Goal: Information Seeking & Learning: Learn about a topic

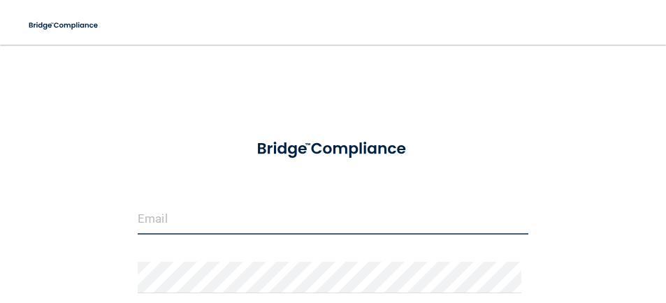
click at [325, 217] on input "email" at bounding box center [333, 218] width 390 height 31
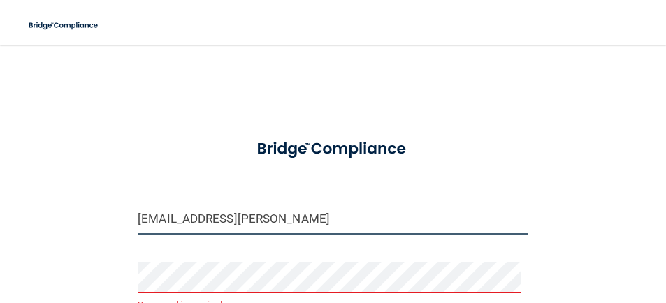
type input "[EMAIL_ADDRESS][PERSON_NAME][DOMAIN_NAME]"
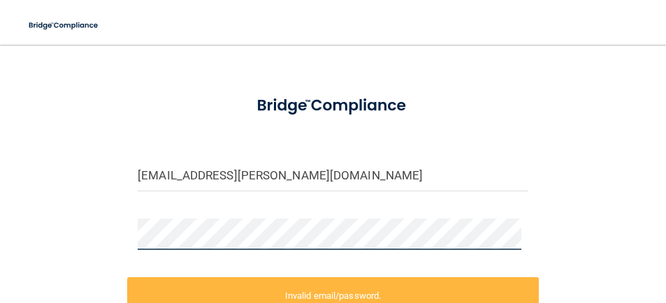
scroll to position [25, 0]
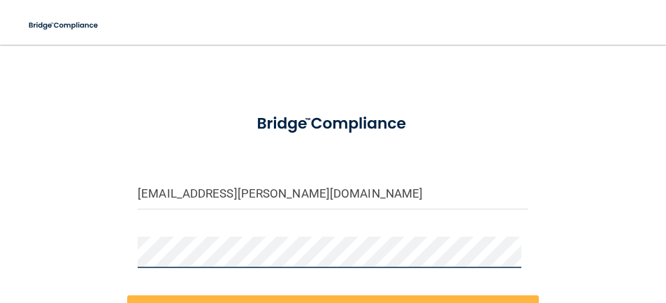
click at [60, 247] on div "[EMAIL_ADDRESS][PERSON_NAME][DOMAIN_NAME] Invalid email/password. You don't hav…" at bounding box center [333, 246] width 610 height 425
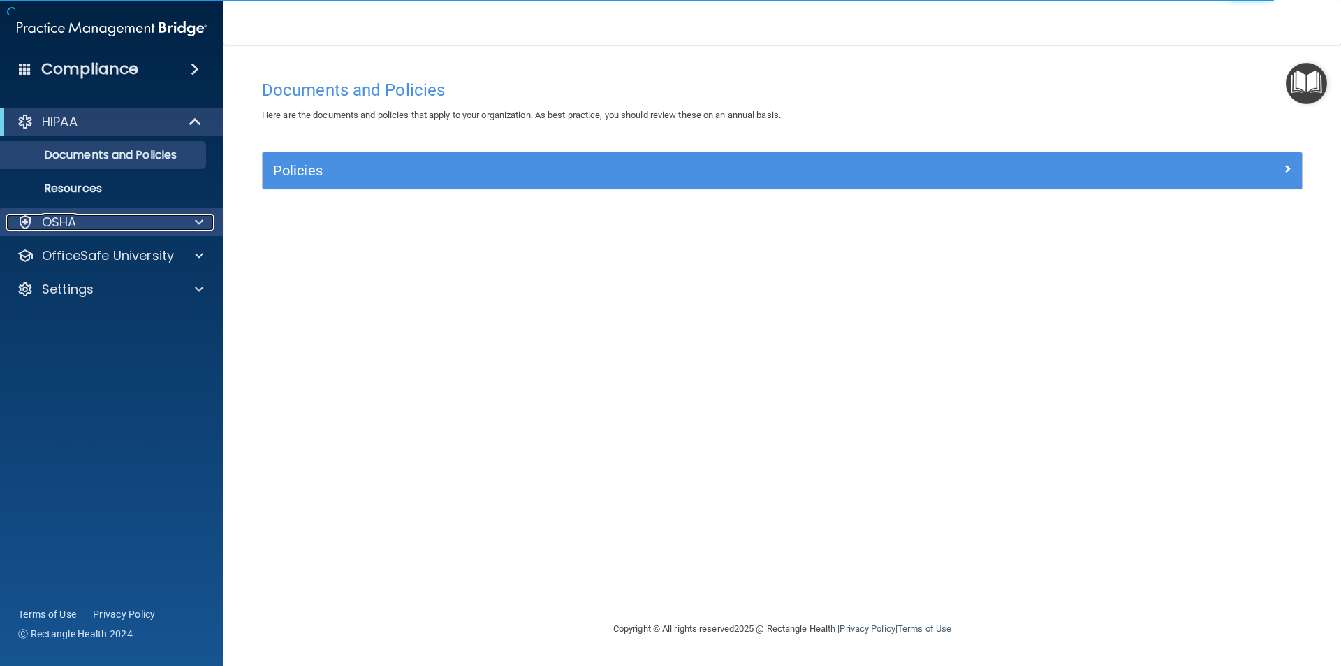
click at [116, 226] on div "OSHA" at bounding box center [92, 222] width 173 height 17
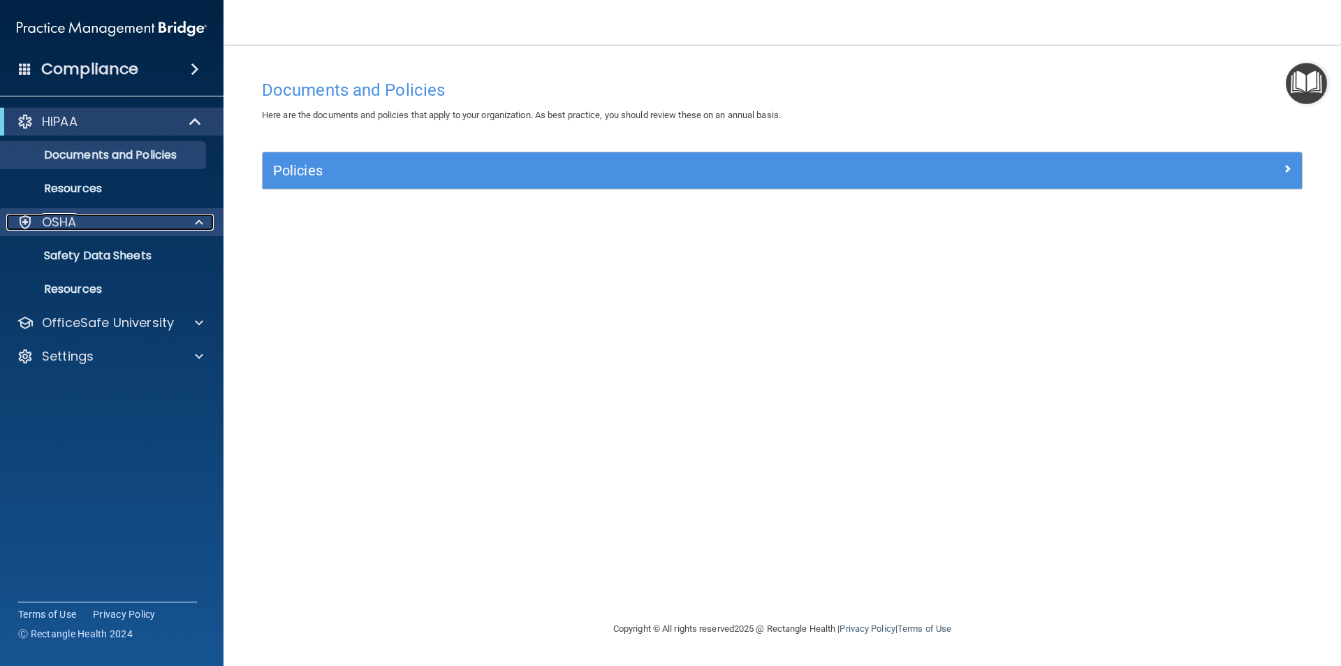
click at [198, 219] on span at bounding box center [199, 222] width 8 height 17
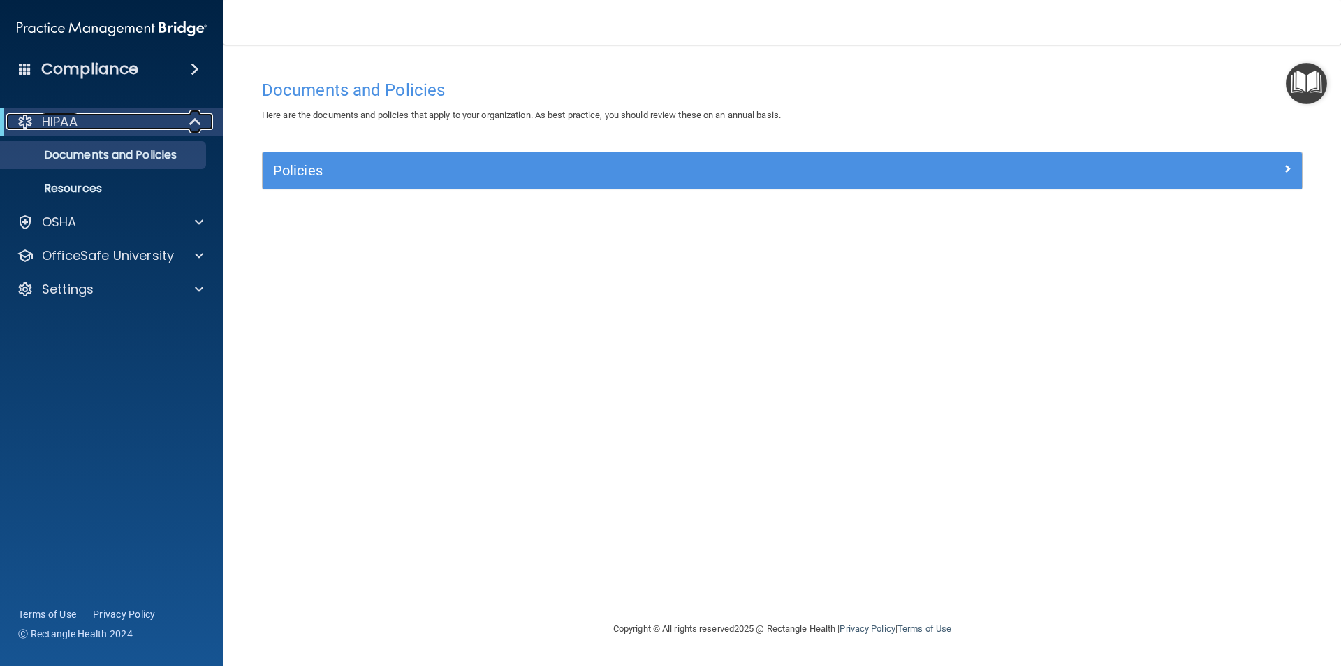
click at [200, 115] on span at bounding box center [197, 121] width 12 height 17
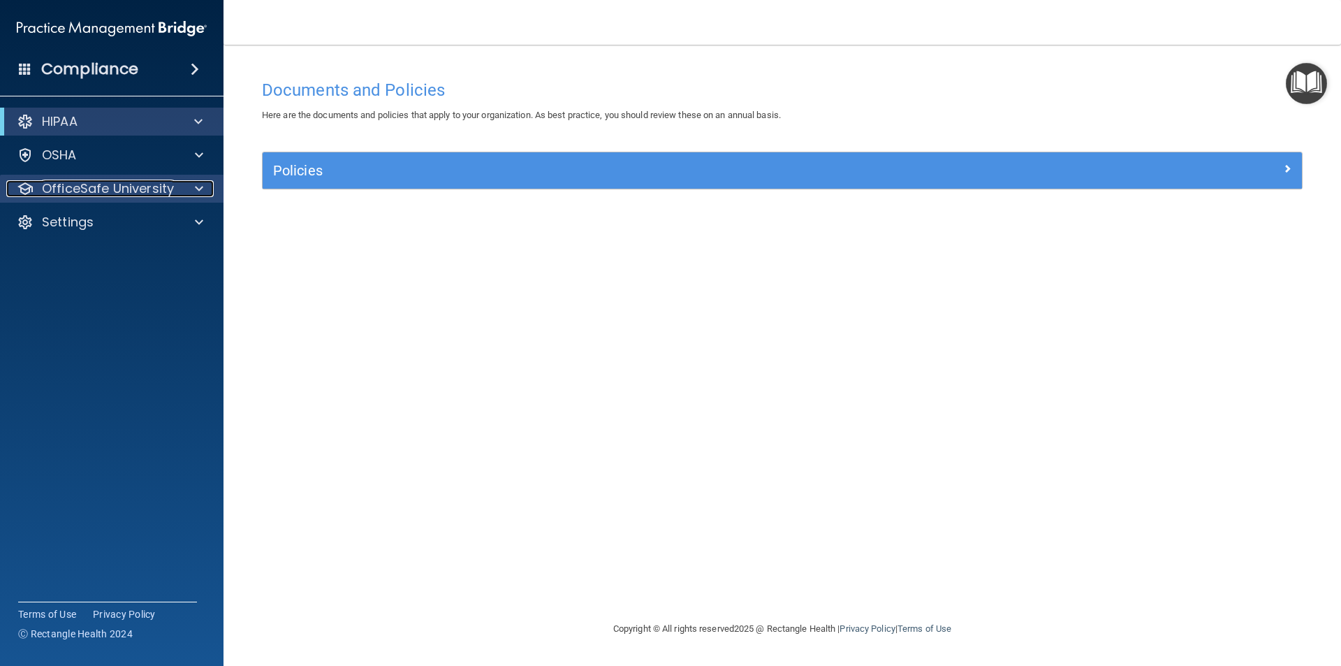
click at [198, 191] on span at bounding box center [199, 188] width 8 height 17
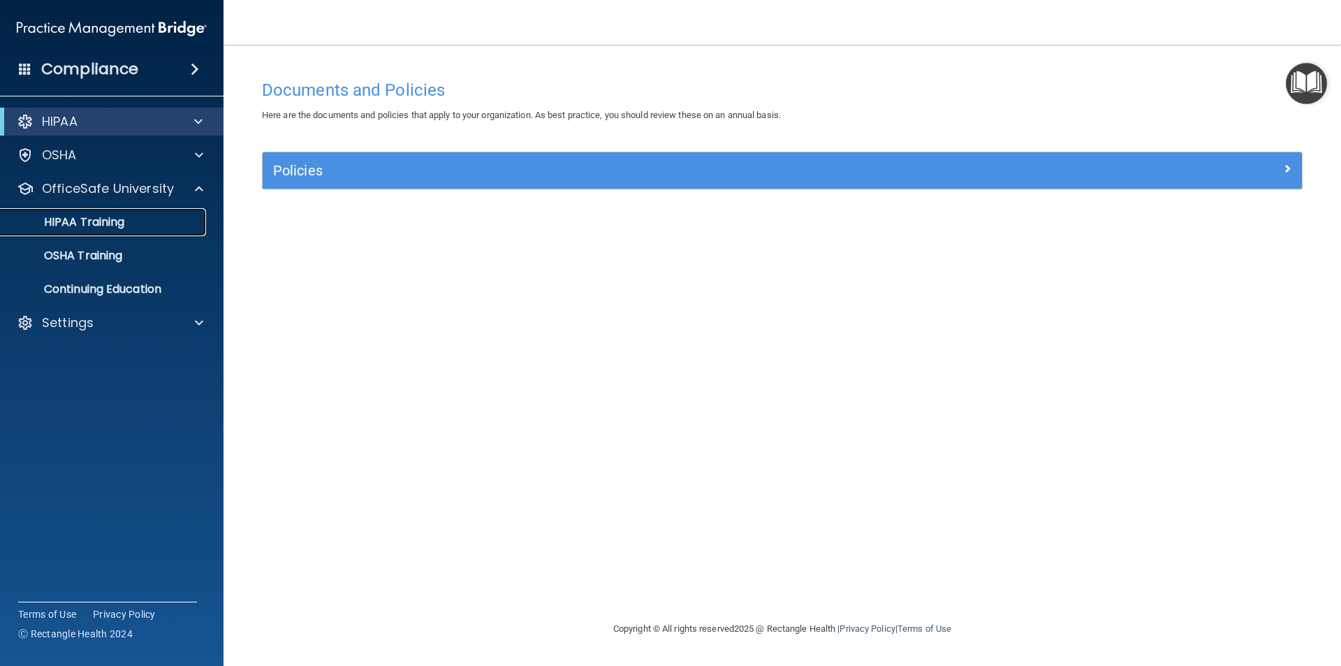
click at [141, 219] on div "HIPAA Training" at bounding box center [104, 222] width 191 height 14
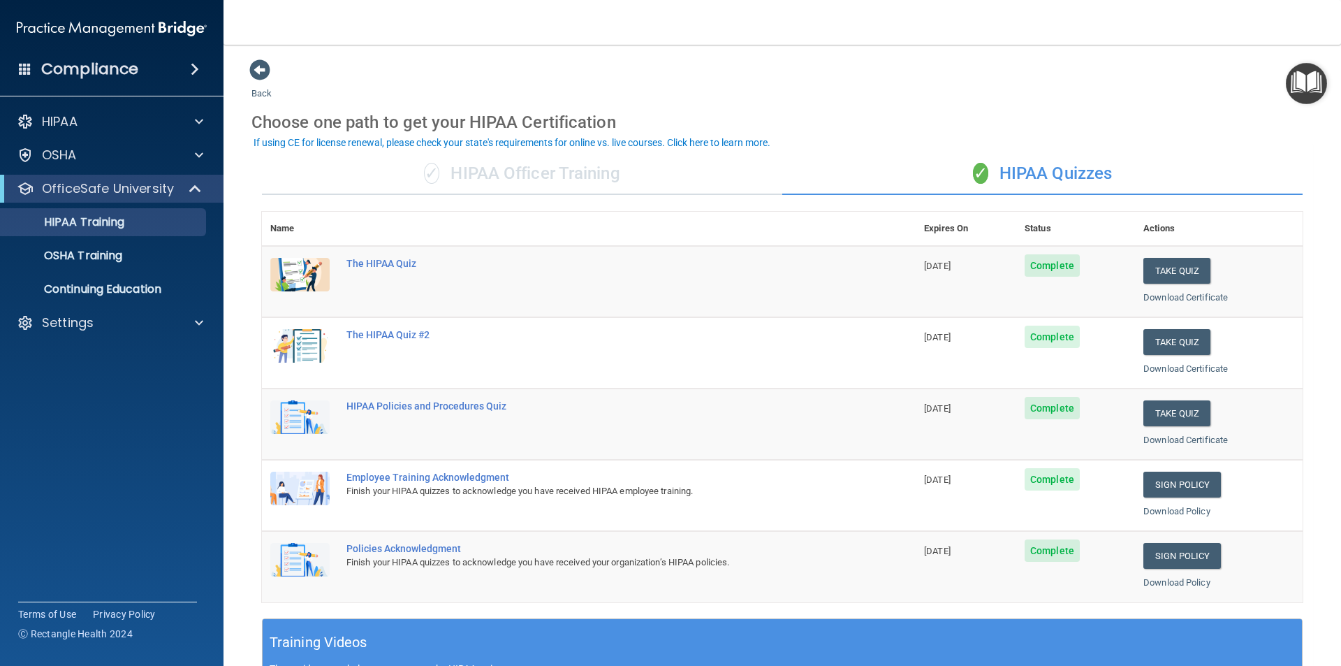
click at [476, 167] on div "✓ HIPAA Officer Training" at bounding box center [522, 174] width 520 height 42
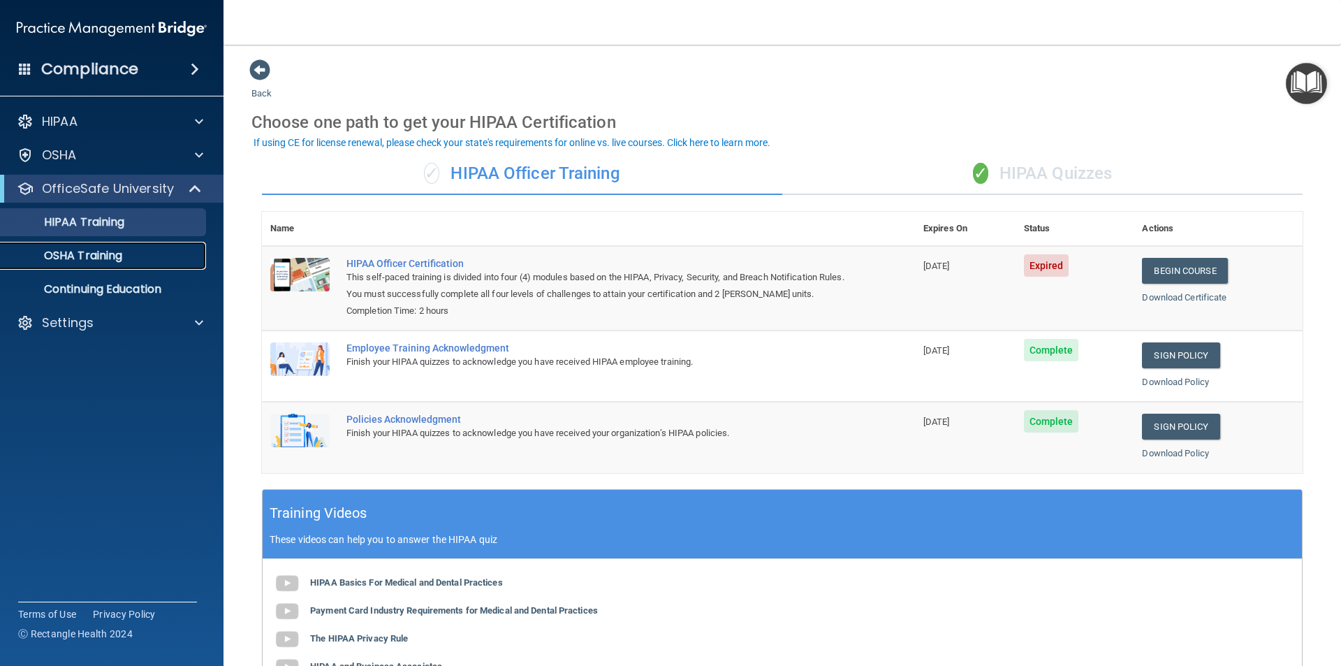
click at [101, 258] on p "OSHA Training" at bounding box center [65, 256] width 113 height 14
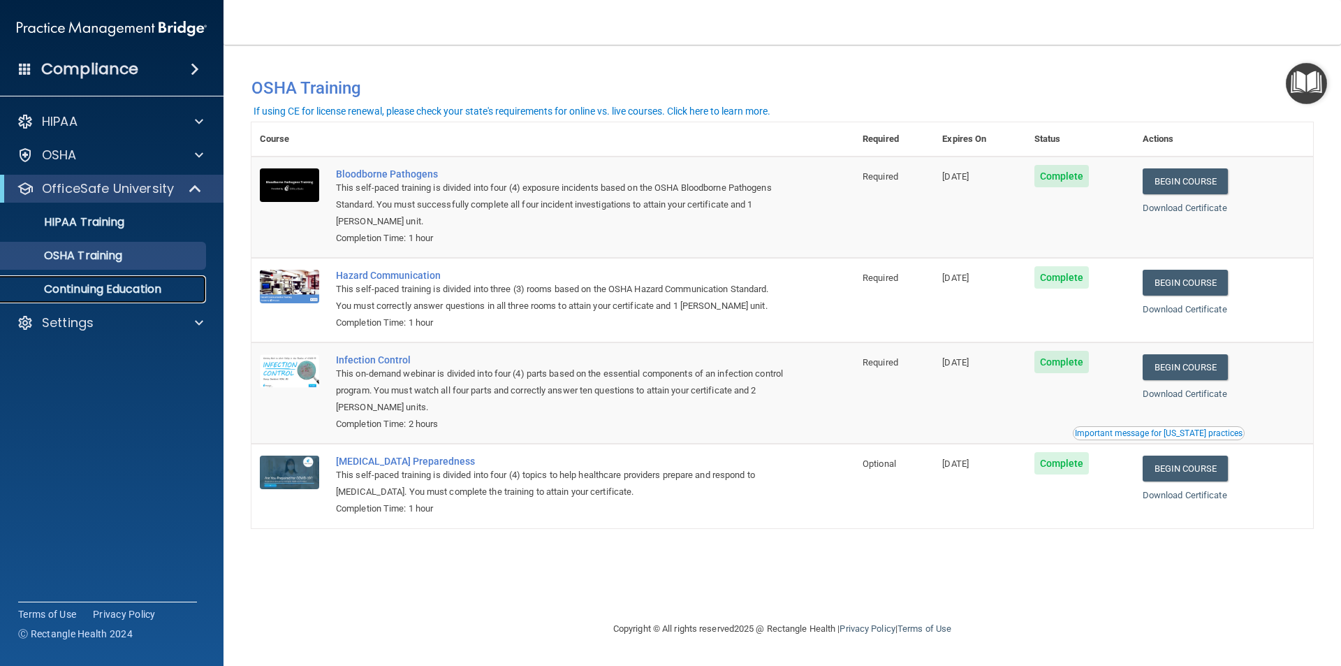
click at [87, 294] on p "Continuing Education" at bounding box center [104, 289] width 191 height 14
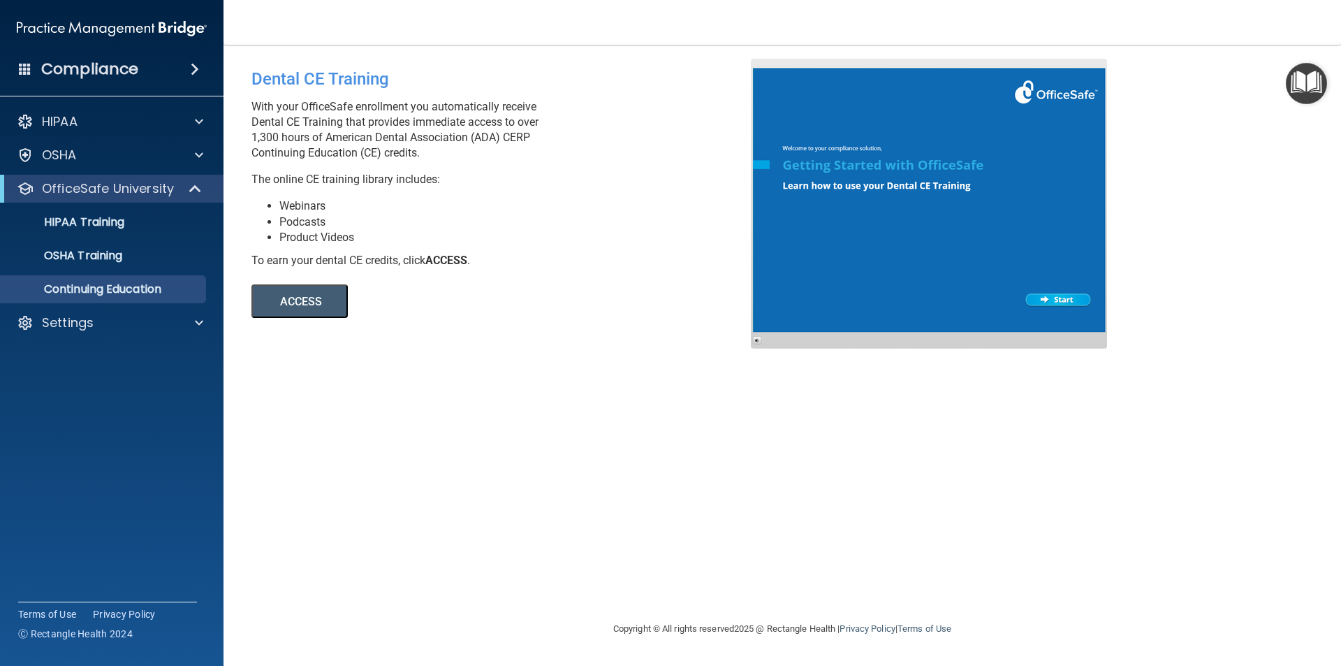
click at [308, 299] on button "ACCESS" at bounding box center [299, 301] width 96 height 34
